Goal: Task Accomplishment & Management: Use online tool/utility

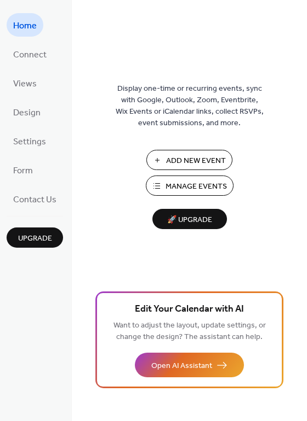
click at [172, 156] on span "Add New Event" at bounding box center [196, 160] width 60 height 11
click at [39, 48] on span "Connect" at bounding box center [29, 55] width 33 height 17
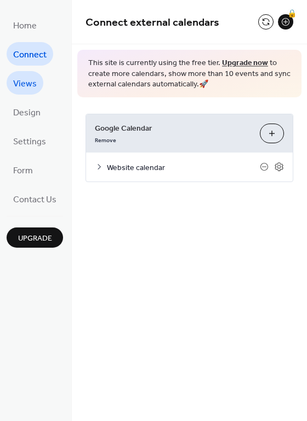
click at [26, 79] on span "Views" at bounding box center [25, 84] width 24 height 17
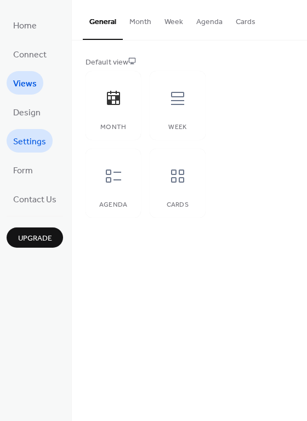
click at [31, 151] on link "Settings" at bounding box center [30, 141] width 46 height 24
